Goal: Transaction & Acquisition: Book appointment/travel/reservation

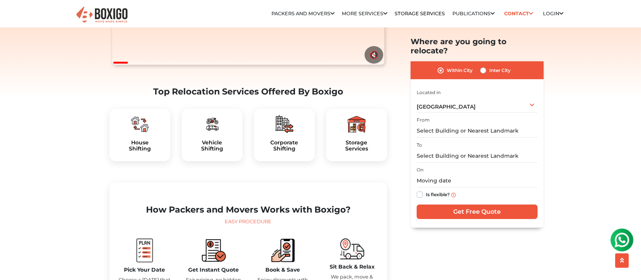
scroll to position [203, 0]
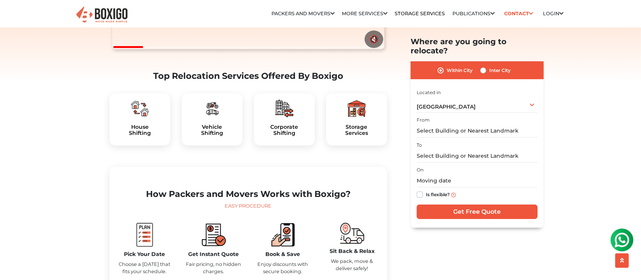
click at [138, 138] on div "House Shifting" at bounding box center [140, 119] width 61 height 52
click at [132, 134] on div "House Shifting" at bounding box center [140, 119] width 61 height 52
click at [133, 137] on h5 "House Shifting" at bounding box center [140, 130] width 49 height 13
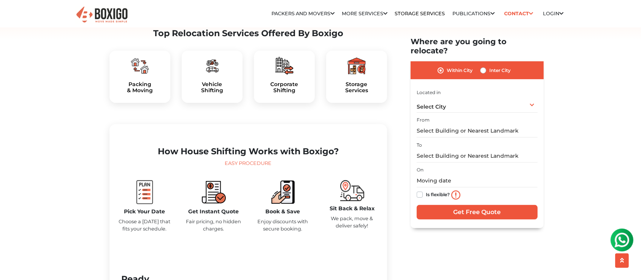
scroll to position [253, 0]
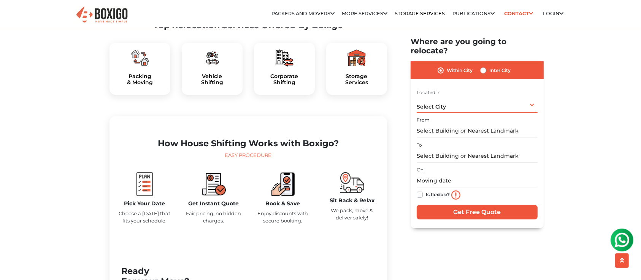
click at [535, 96] on div "Select City Select City [GEOGRAPHIC_DATA] [GEOGRAPHIC_DATA] [GEOGRAPHIC_DATA] […" at bounding box center [477, 104] width 121 height 16
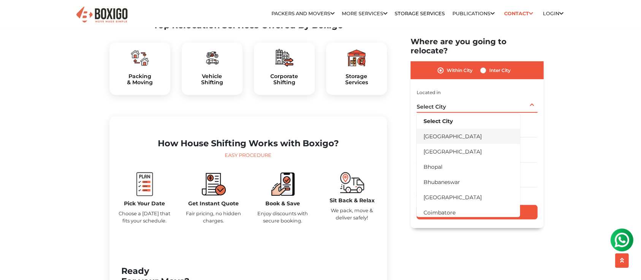
click at [456, 129] on li "[GEOGRAPHIC_DATA]" at bounding box center [468, 135] width 103 height 15
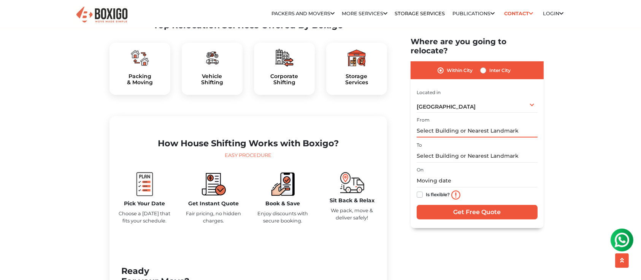
click at [456, 124] on input "text" at bounding box center [477, 130] width 121 height 13
drag, startPoint x: 487, startPoint y: 120, endPoint x: 328, endPoint y: 123, distance: 159.4
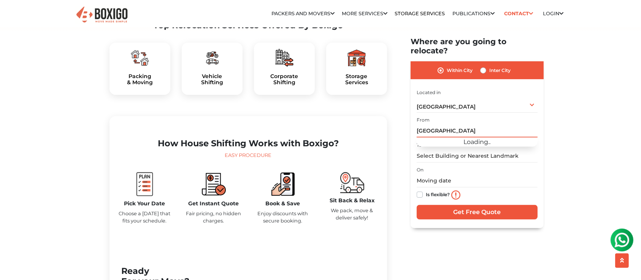
click at [483, 124] on input "[GEOGRAPHIC_DATA]" at bounding box center [477, 130] width 121 height 13
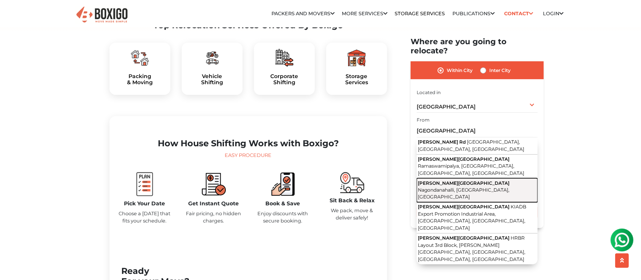
click at [478, 186] on span "Nagondanahalli, [GEOGRAPHIC_DATA], [GEOGRAPHIC_DATA]" at bounding box center [464, 192] width 92 height 13
type input "[PERSON_NAME][GEOGRAPHIC_DATA], [GEOGRAPHIC_DATA]"
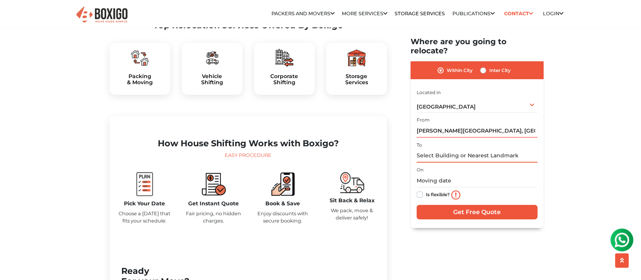
click at [455, 149] on input "text" at bounding box center [477, 155] width 121 height 13
click at [511, 149] on input "lakshmi Enclave , opps to state n" at bounding box center [477, 155] width 121 height 13
type input "lakshmi Enclave , 1st cross, Vijaya bank layout, [GEOGRAPHIC_DATA], [GEOGRAPHIC…"
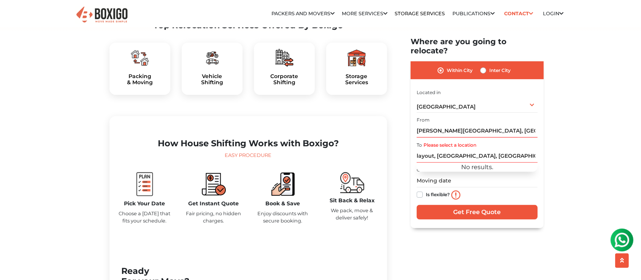
click at [494, 175] on input "text" at bounding box center [477, 180] width 121 height 13
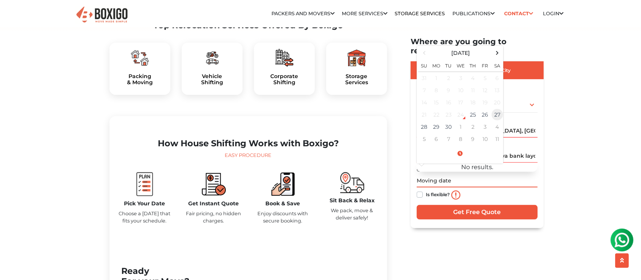
click at [498, 108] on td "27" at bounding box center [497, 114] width 12 height 12
click at [481, 174] on input "[DATE] 12:00 AM" at bounding box center [477, 180] width 121 height 13
click at [496, 108] on td "27" at bounding box center [497, 114] width 12 height 12
click at [451, 174] on input "[DATE] 12:00 AM" at bounding box center [477, 180] width 121 height 13
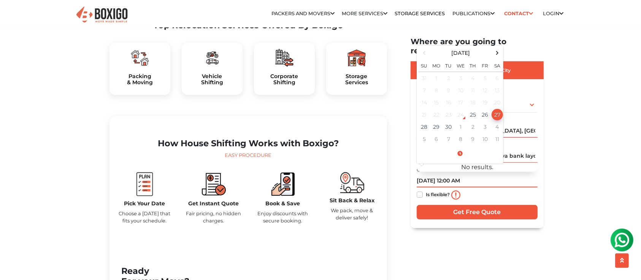
click at [452, 174] on input "[DATE] 12:00 AM" at bounding box center [477, 180] width 121 height 13
type input "[DATE] 10:00 AM"
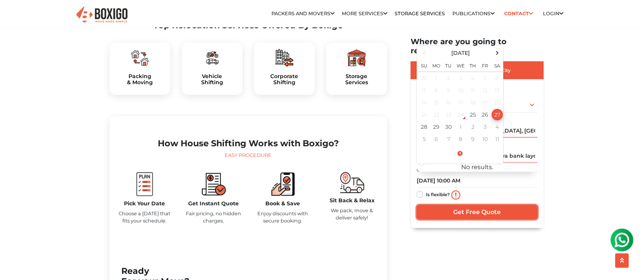
click at [491, 205] on input "Get Free Quote" at bounding box center [477, 212] width 121 height 14
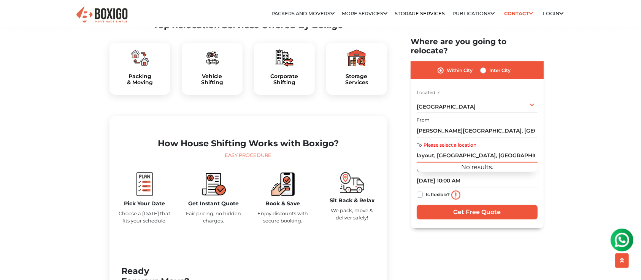
click at [453, 149] on input "lakshmi Enclave , 1st cross, Vijaya bank layout, [GEOGRAPHIC_DATA], [GEOGRAPHIC…" at bounding box center [477, 155] width 121 height 13
type input "V"
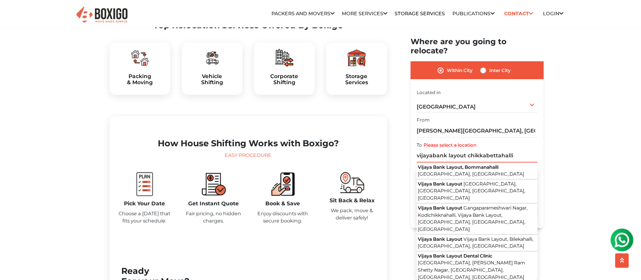
drag, startPoint x: 516, startPoint y: 146, endPoint x: 246, endPoint y: 151, distance: 269.8
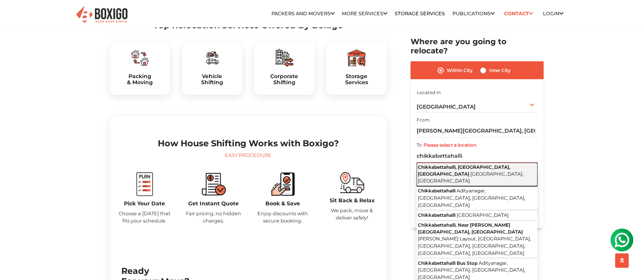
click at [498, 163] on button "Chikkabettahalli, [GEOGRAPHIC_DATA], Vidyaranyapura [GEOGRAPHIC_DATA], [GEOGRAP…" at bounding box center [477, 174] width 121 height 24
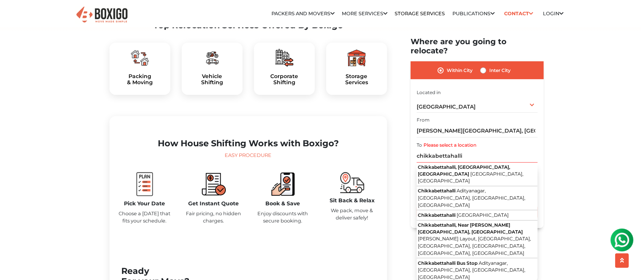
type input "Chikkabettahalli, [GEOGRAPHIC_DATA], [GEOGRAPHIC_DATA], [GEOGRAPHIC_DATA], [GEO…"
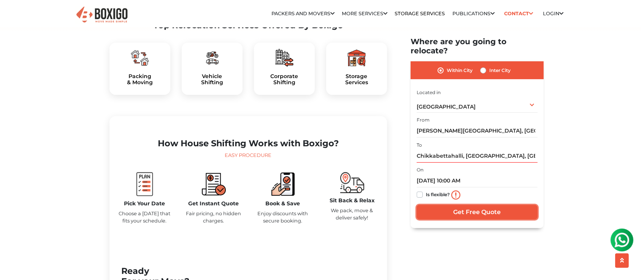
click at [482, 205] on input "Get Free Quote" at bounding box center [477, 212] width 121 height 14
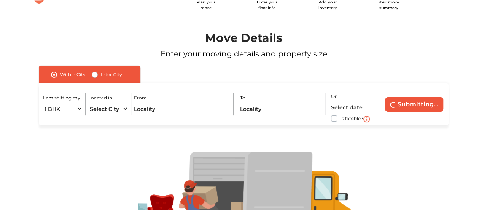
scroll to position [76, 0]
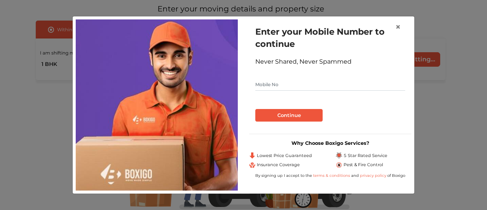
click at [301, 87] on input "text" at bounding box center [330, 84] width 150 height 12
type input "8971246668"
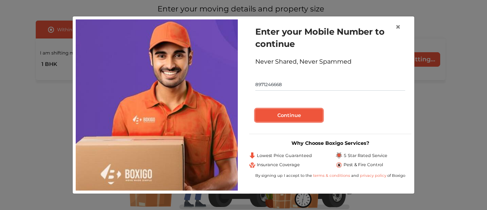
click at [294, 111] on button "Continue" at bounding box center [288, 115] width 67 height 13
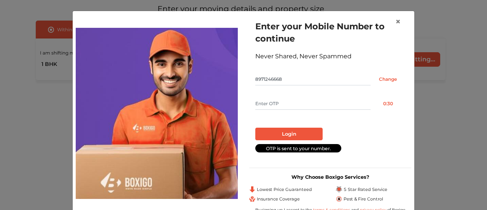
click at [286, 104] on input "text" at bounding box center [312, 103] width 115 height 12
type input "8236"
click at [300, 134] on button "Login" at bounding box center [288, 133] width 67 height 13
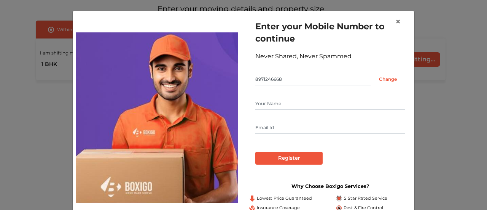
click at [259, 103] on input "text" at bounding box center [330, 103] width 150 height 12
type input "Govind k"
type input "kgraman86@gmail.com"
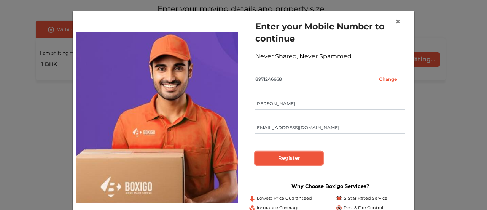
click at [293, 158] on input "Register" at bounding box center [288, 157] width 67 height 13
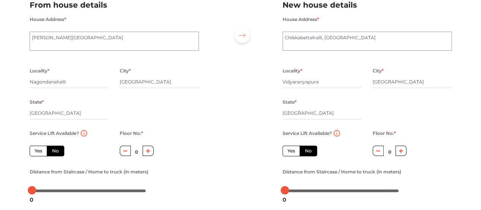
scroll to position [75, 0]
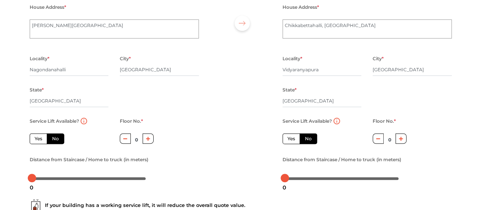
click at [292, 138] on label "Yes" at bounding box center [291, 138] width 17 height 11
click at [292, 138] on input "Yes" at bounding box center [290, 137] width 5 height 5
radio input "true"
radio input "false"
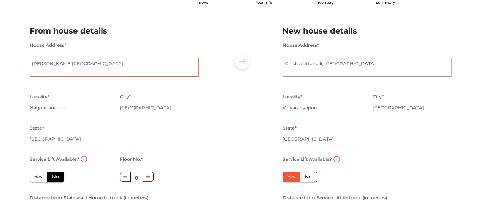
click at [87, 73] on textarea "[PERSON_NAME][GEOGRAPHIC_DATA]" at bounding box center [114, 66] width 169 height 19
click at [53, 66] on textarea "[PERSON_NAME][GEOGRAPHIC_DATA]" at bounding box center [114, 66] width 169 height 19
click at [132, 66] on textarea "[PERSON_NAME][GEOGRAPHIC_DATA]" at bounding box center [114, 66] width 169 height 19
click at [145, 67] on textarea "[PERSON_NAME][GEOGRAPHIC_DATA]" at bounding box center [114, 66] width 169 height 19
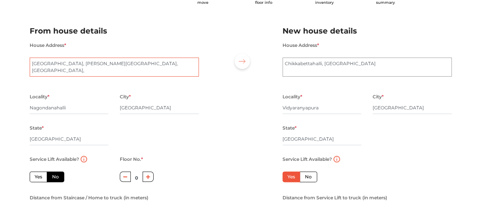
click at [190, 62] on textarea "[PERSON_NAME][GEOGRAPHIC_DATA]" at bounding box center [114, 66] width 169 height 19
paste textarea "Nagondanahalli"
type textarea "Narayan Building, Kanakadasa main road, Nagondanahalli colony,Nagondanahalli ,C…"
click at [286, 63] on textarea "Chikkabettahalli, Adityanagar" at bounding box center [367, 66] width 169 height 19
drag, startPoint x: 372, startPoint y: 65, endPoint x: 106, endPoint y: 63, distance: 266.7
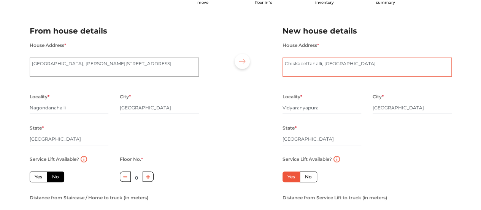
click at [107, 63] on div "From house details House Address * Kanakadasa Road Locality * Nagondanahalli Ci…" at bounding box center [241, 121] width 434 height 210
paste textarea "G3, 1st floor, Lakshmi Enclave,Vijaya Bank Layout"
paste textarea "Chikkabettahalli, Vidyanarayanapura"
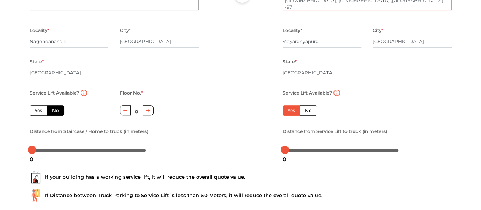
scroll to position [113, 0]
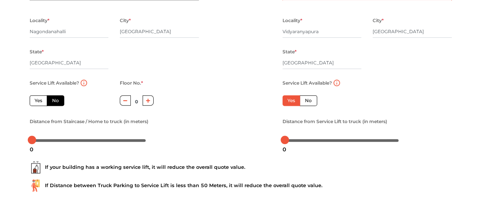
type textarea "G3, 1st floor, Lakshmi Enclave,Vijaya Bank Layout,Chikkabettahalli, Vidyanaraya…"
click at [149, 103] on icon "button" at bounding box center [148, 100] width 4 height 5
type input "3"
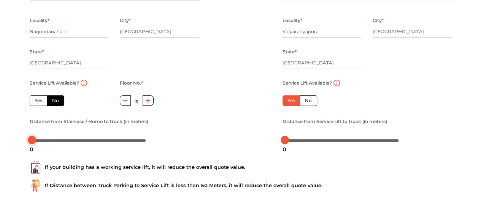
click at [58, 140] on div at bounding box center [89, 139] width 114 height 5
click at [68, 142] on div at bounding box center [89, 139] width 114 height 5
click at [74, 143] on div "32" at bounding box center [68, 149] width 14 height 13
click at [83, 142] on div at bounding box center [89, 139] width 114 height 5
click at [89, 142] on div at bounding box center [89, 139] width 114 height 5
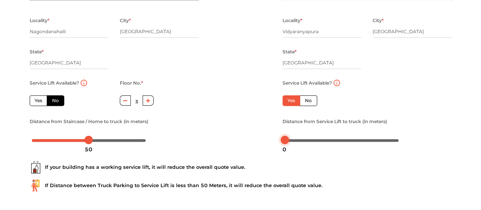
click at [315, 140] on div at bounding box center [342, 139] width 114 height 5
click at [309, 141] on div at bounding box center [307, 139] width 8 height 8
click at [233, 138] on div at bounding box center [241, 45] width 72 height 210
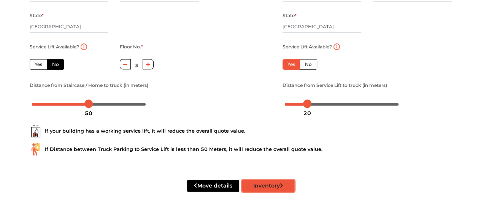
click at [258, 186] on button "Inventory" at bounding box center [268, 186] width 52 height 12
radio input "true"
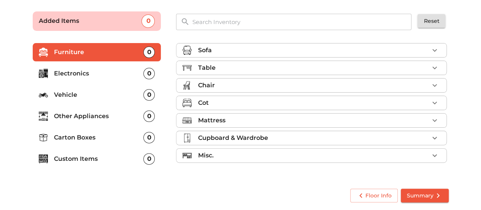
scroll to position [49, 0]
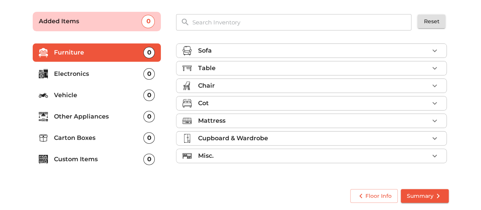
click at [436, 65] on icon "button" at bounding box center [434, 68] width 9 height 9
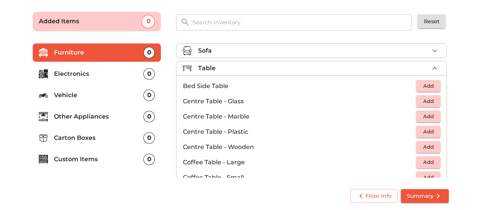
scroll to position [38, 0]
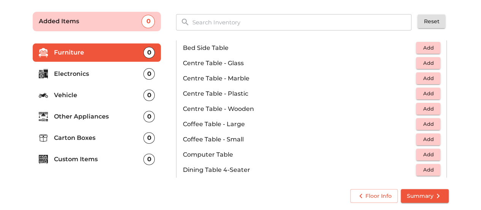
drag, startPoint x: 425, startPoint y: 151, endPoint x: 409, endPoint y: 147, distance: 16.4
click at [425, 150] on span "Add" at bounding box center [428, 154] width 17 height 9
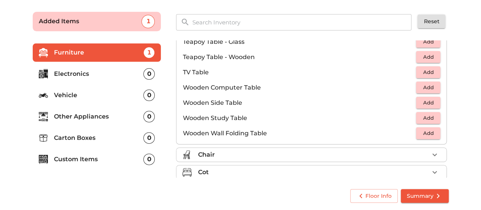
scroll to position [482, 0]
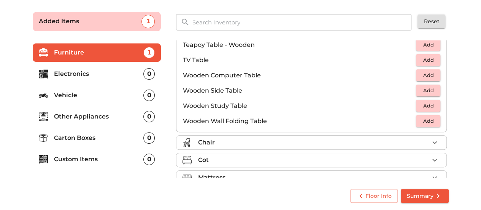
click at [72, 72] on p "Electronics" at bounding box center [99, 73] width 90 height 9
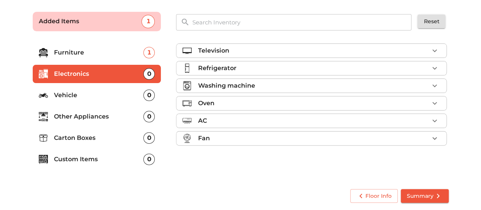
click at [433, 81] on icon "button" at bounding box center [434, 85] width 9 height 9
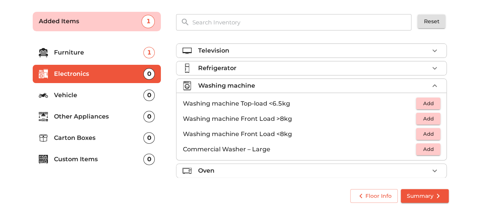
click at [430, 118] on span "Add" at bounding box center [428, 118] width 17 height 9
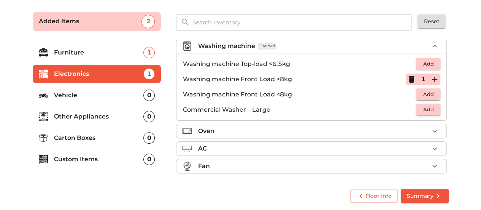
scroll to position [40, 0]
click at [431, 161] on icon "button" at bounding box center [434, 165] width 9 height 9
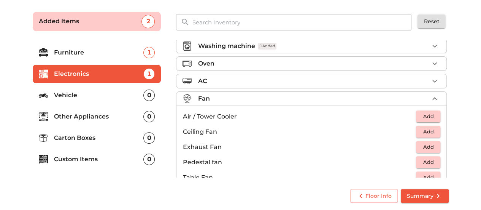
click at [422, 157] on span "Add" at bounding box center [428, 161] width 17 height 9
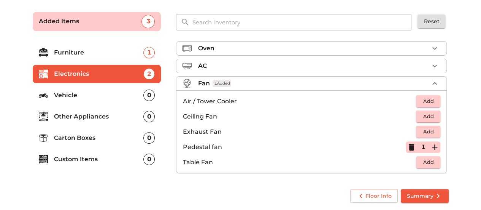
click at [87, 116] on p "Other Appliances" at bounding box center [99, 116] width 90 height 9
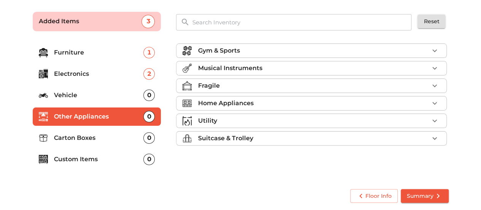
scroll to position [0, 0]
click at [436, 49] on icon "button" at bounding box center [434, 50] width 9 height 9
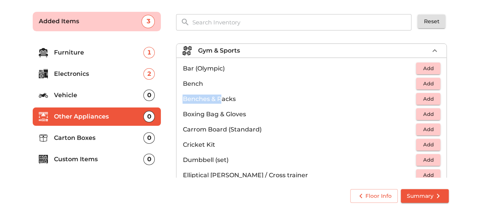
drag, startPoint x: 184, startPoint y: 99, endPoint x: 197, endPoint y: 90, distance: 15.3
click at [219, 95] on p "Benches & Racks" at bounding box center [300, 98] width 234 height 9
drag, startPoint x: 193, startPoint y: 86, endPoint x: 201, endPoint y: 85, distance: 7.6
click at [201, 85] on p "Bench" at bounding box center [300, 83] width 234 height 9
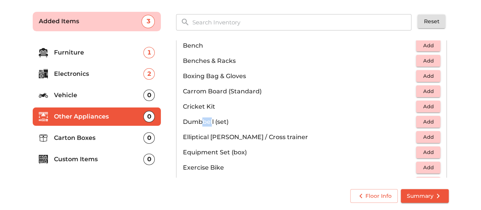
drag, startPoint x: 202, startPoint y: 122, endPoint x: 212, endPoint y: 122, distance: 9.9
click at [212, 122] on p "Dumbbell (set)" at bounding box center [300, 121] width 234 height 9
click at [427, 122] on span "Add" at bounding box center [428, 121] width 17 height 9
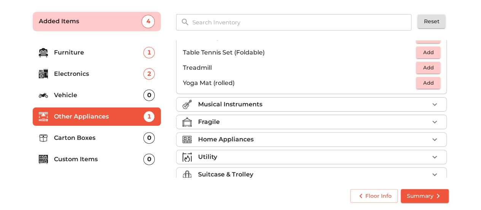
scroll to position [253, 0]
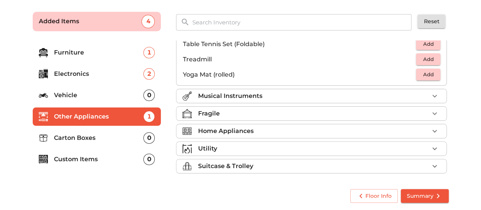
click at [313, 111] on div "Fragile" at bounding box center [313, 113] width 231 height 9
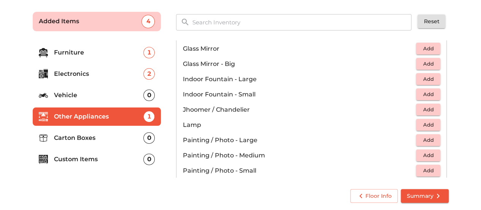
scroll to position [215, 0]
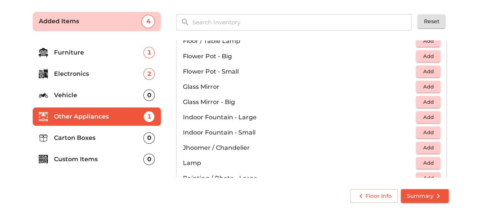
click at [429, 85] on span "Add" at bounding box center [428, 86] width 17 height 9
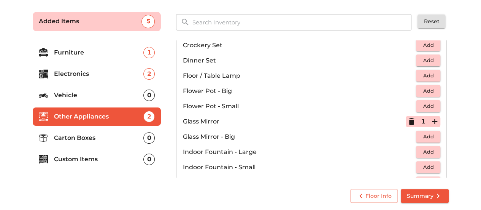
scroll to position [190, 0]
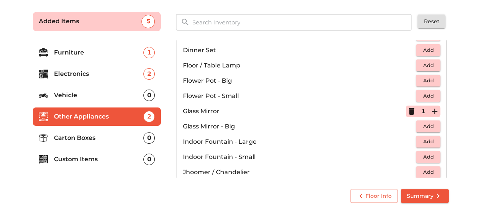
click at [420, 95] on span "Add" at bounding box center [428, 95] width 17 height 9
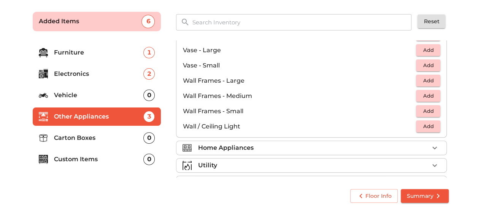
scroll to position [511, 0]
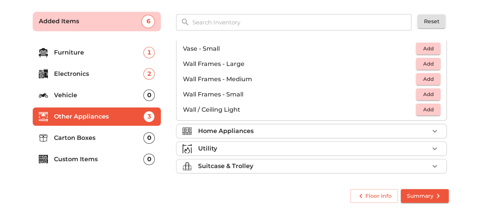
click at [329, 131] on div "Home Appliances" at bounding box center [313, 130] width 231 height 9
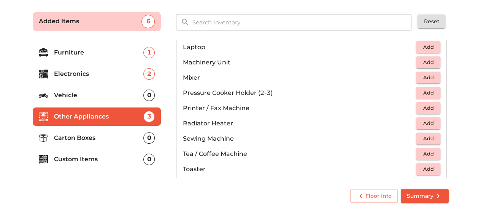
scroll to position [397, 0]
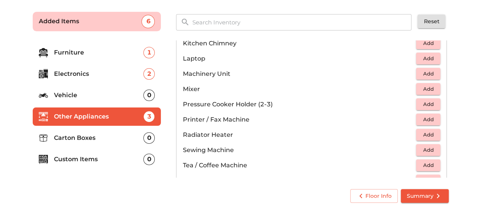
click at [422, 89] on span "Add" at bounding box center [428, 88] width 17 height 9
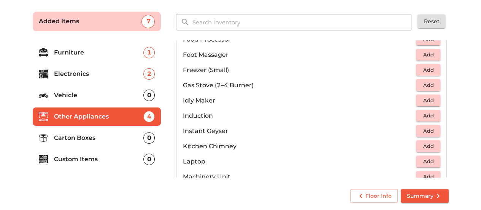
scroll to position [283, 0]
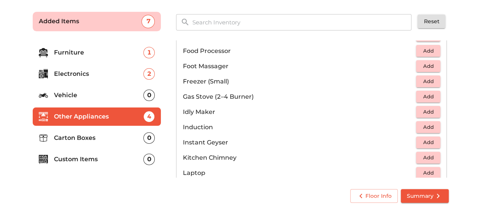
click at [420, 99] on span "Add" at bounding box center [428, 96] width 17 height 9
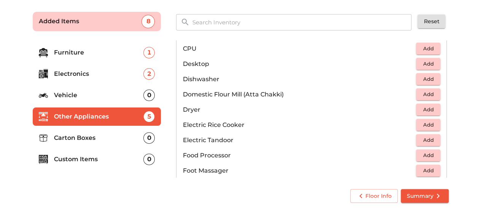
scroll to position [169, 0]
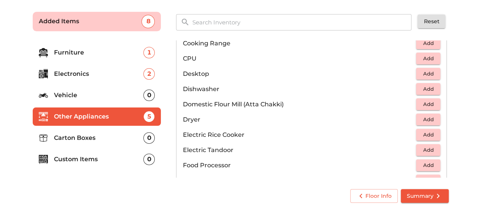
click at [425, 131] on span "Add" at bounding box center [428, 134] width 17 height 9
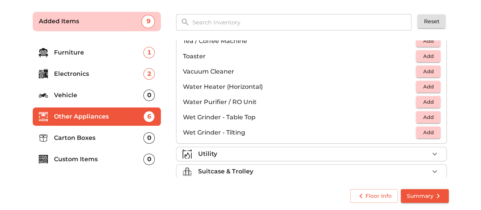
scroll to position [526, 0]
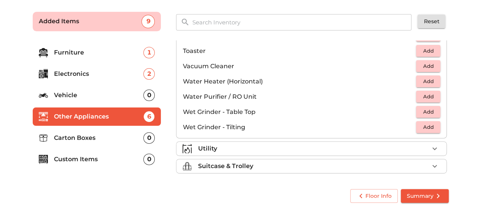
drag, startPoint x: 416, startPoint y: 147, endPoint x: 412, endPoint y: 146, distance: 4.3
click at [416, 147] on div "Utility" at bounding box center [313, 148] width 231 height 9
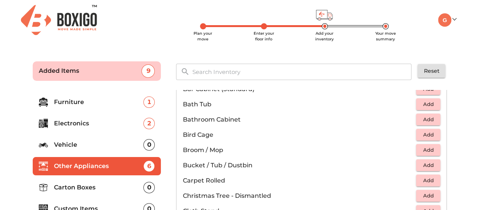
scroll to position [152, 0]
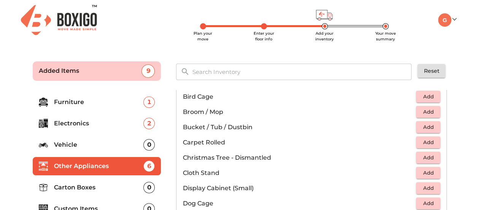
click at [420, 129] on span "Add" at bounding box center [428, 126] width 17 height 9
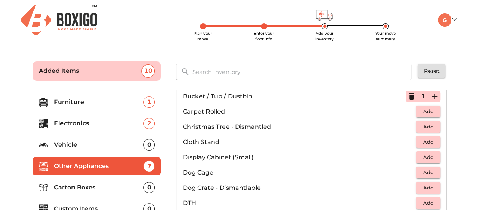
scroll to position [190, 0]
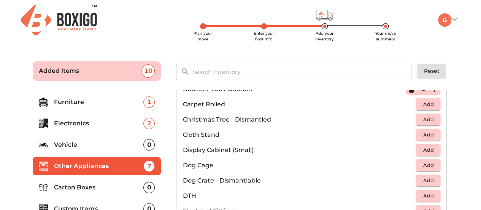
click at [426, 132] on span "Add" at bounding box center [428, 134] width 17 height 9
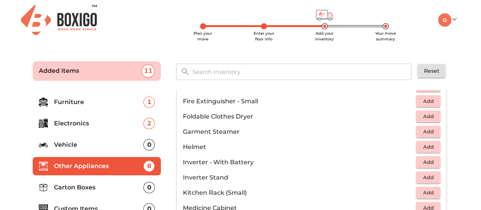
scroll to position [342, 0]
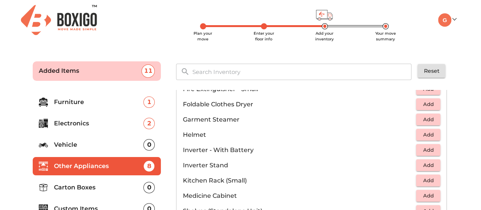
click at [423, 135] on span "Add" at bounding box center [428, 134] width 17 height 9
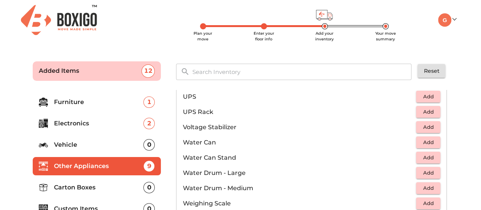
scroll to position [571, 0]
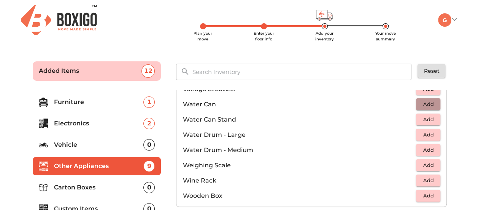
click at [428, 102] on span "Add" at bounding box center [428, 104] width 17 height 9
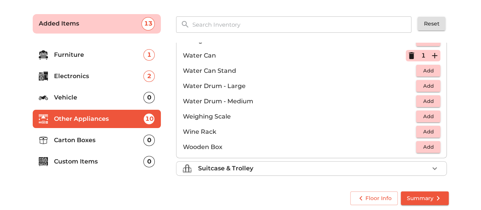
scroll to position [49, 0]
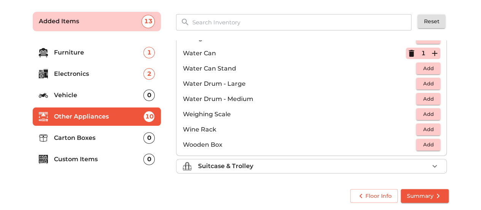
click at [430, 162] on icon "button" at bounding box center [434, 165] width 9 height 9
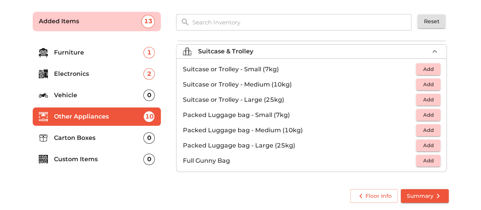
scroll to position [85, 0]
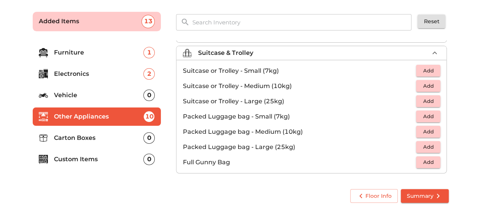
click at [433, 70] on span "Add" at bounding box center [428, 70] width 17 height 9
click at [430, 70] on icon "button" at bounding box center [434, 70] width 9 height 9
click at [425, 84] on span "Add" at bounding box center [428, 85] width 17 height 9
click at [407, 67] on icon "button" at bounding box center [411, 70] width 9 height 9
click at [94, 139] on p "Carton Boxes" at bounding box center [99, 137] width 90 height 9
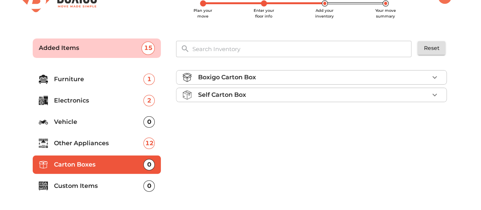
scroll to position [11, 0]
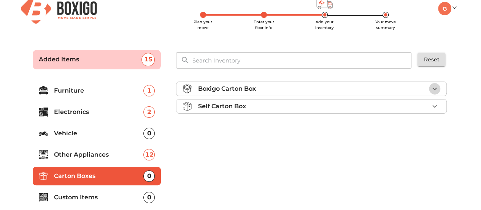
click at [437, 87] on icon "button" at bounding box center [435, 88] width 5 height 3
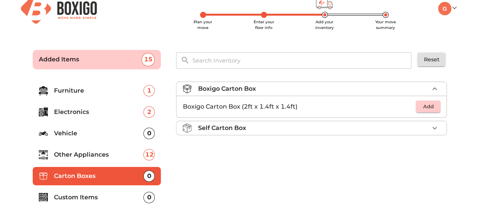
click at [432, 107] on span "Add" at bounding box center [428, 106] width 17 height 9
click at [436, 105] on icon "button" at bounding box center [434, 106] width 9 height 9
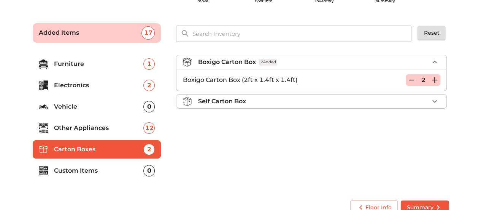
scroll to position [49, 0]
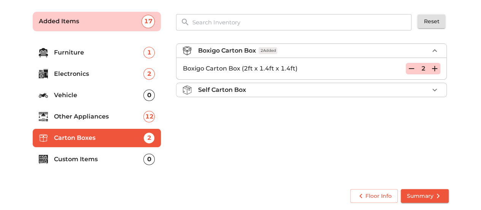
click at [83, 158] on p "Custom Items" at bounding box center [99, 158] width 90 height 9
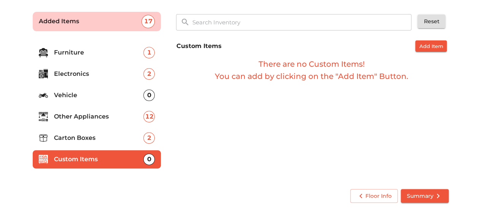
click at [82, 52] on p "Furniture" at bounding box center [99, 52] width 90 height 9
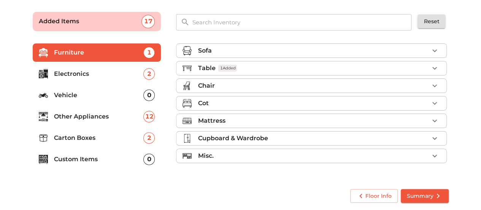
click at [429, 136] on div "Cupboard & Wardrobe" at bounding box center [313, 138] width 231 height 9
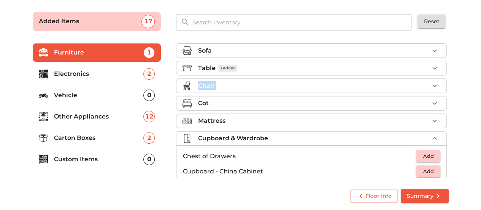
drag, startPoint x: 448, startPoint y: 70, endPoint x: 448, endPoint y: 83, distance: 12.2
click at [448, 83] on div "Sofa Table 1 Added Chair Cot Mattress Cupboard & Wardrobe Chest of Drawers Add …" at bounding box center [312, 108] width 278 height 143
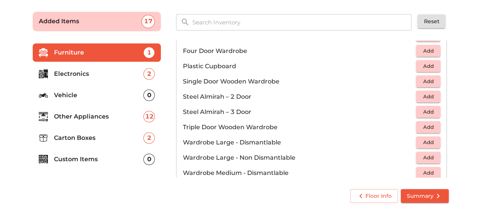
scroll to position [198, 0]
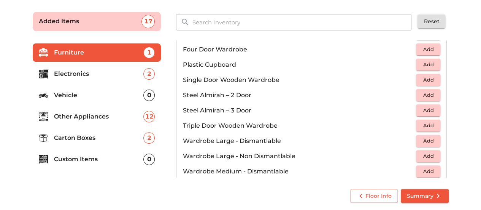
click at [425, 126] on span "Add" at bounding box center [428, 125] width 17 height 9
click at [425, 192] on span "Summary" at bounding box center [425, 196] width 36 height 10
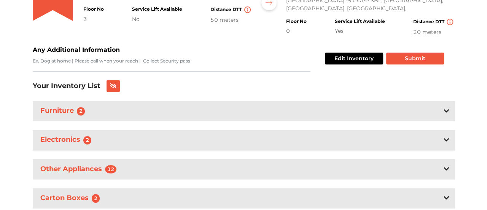
scroll to position [142, 0]
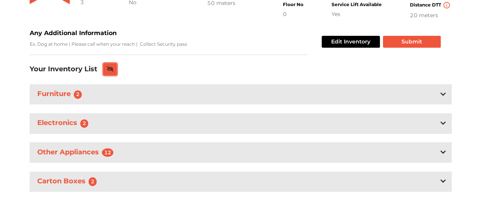
click at [110, 66] on icon at bounding box center [110, 68] width 7 height 5
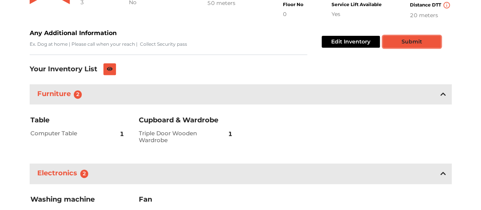
click at [415, 36] on button "Submit" at bounding box center [412, 42] width 58 height 12
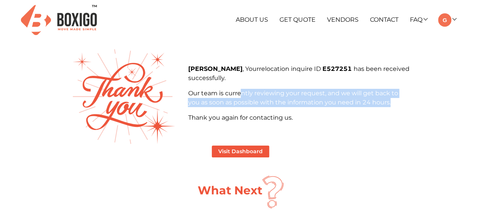
drag, startPoint x: 243, startPoint y: 96, endPoint x: 396, endPoint y: 105, distance: 153.2
click at [396, 105] on p "Our team is currently reviewing your request, and we will get back to you as so…" at bounding box center [298, 98] width 221 height 18
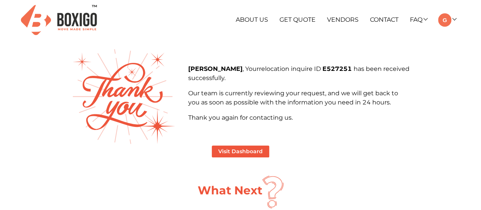
click at [334, 119] on p "Thank you again for contacting us." at bounding box center [298, 117] width 221 height 9
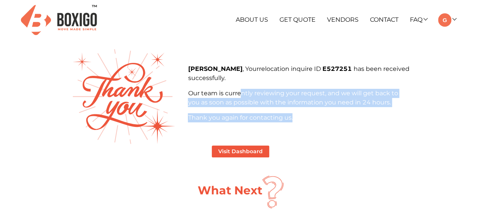
drag, startPoint x: 313, startPoint y: 114, endPoint x: 241, endPoint y: 89, distance: 76.6
click at [241, 89] on div "Govind k , Your relocation inquire ID E527251 has been received successfully. O…" at bounding box center [298, 93] width 221 height 58
click at [336, 107] on div "Govind k , Your relocation inquire ID E527251 has been received successfully. O…" at bounding box center [298, 93] width 221 height 58
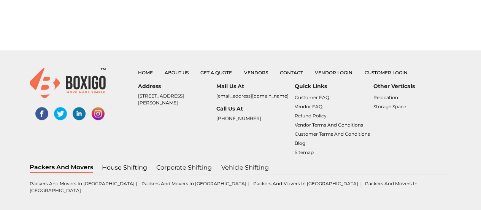
scroll to position [316, 0]
